Goal: Transaction & Acquisition: Subscribe to service/newsletter

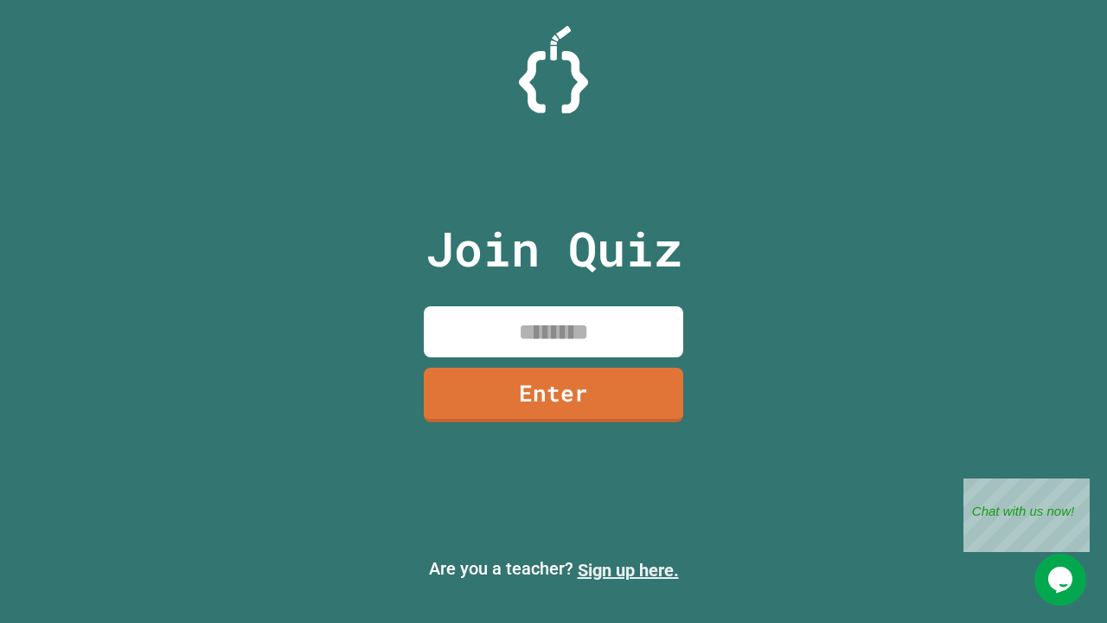
click at [628, 570] on link "Sign up here." at bounding box center [628, 570] width 101 height 21
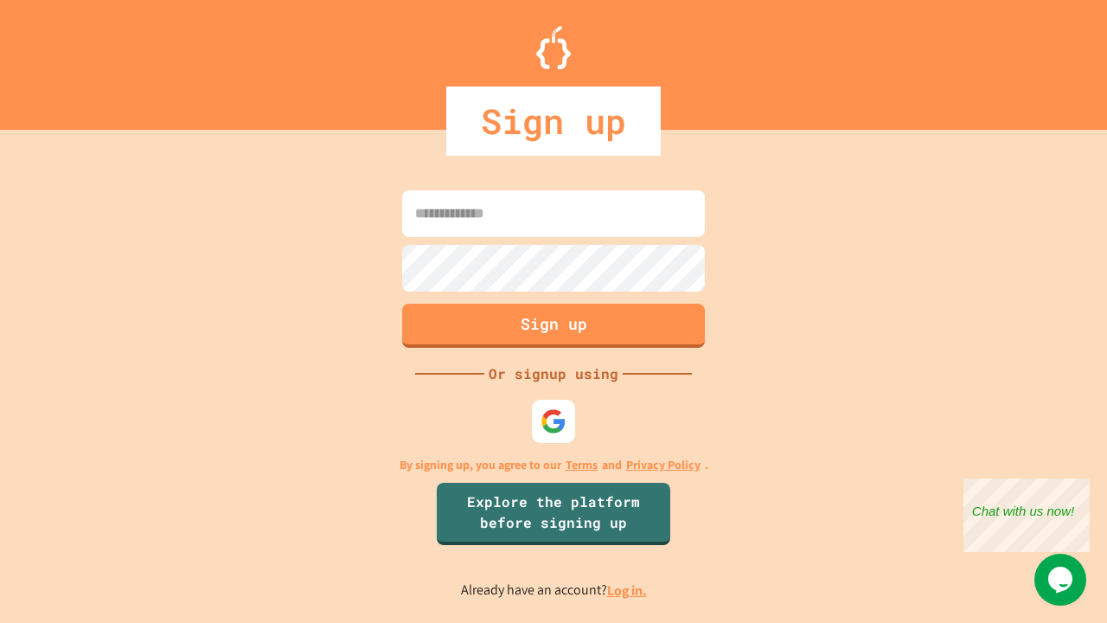
click at [628, 590] on link "Log in." at bounding box center [627, 590] width 40 height 18
